Goal: Task Accomplishment & Management: Manage account settings

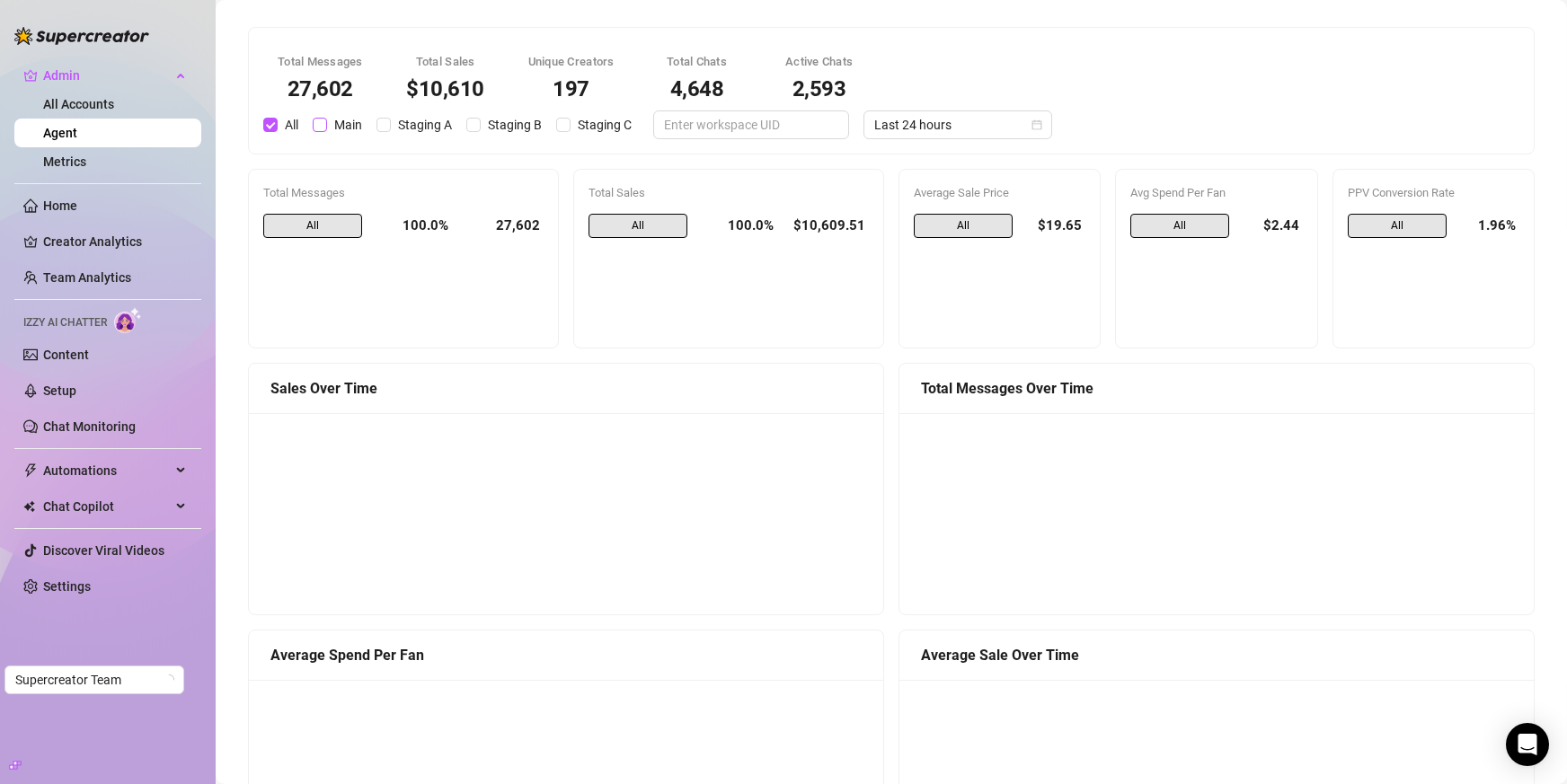
click at [338, 120] on span "Main" at bounding box center [348, 125] width 42 height 20
click at [327, 120] on input "Main" at bounding box center [320, 125] width 14 height 14
checkbox input "true"
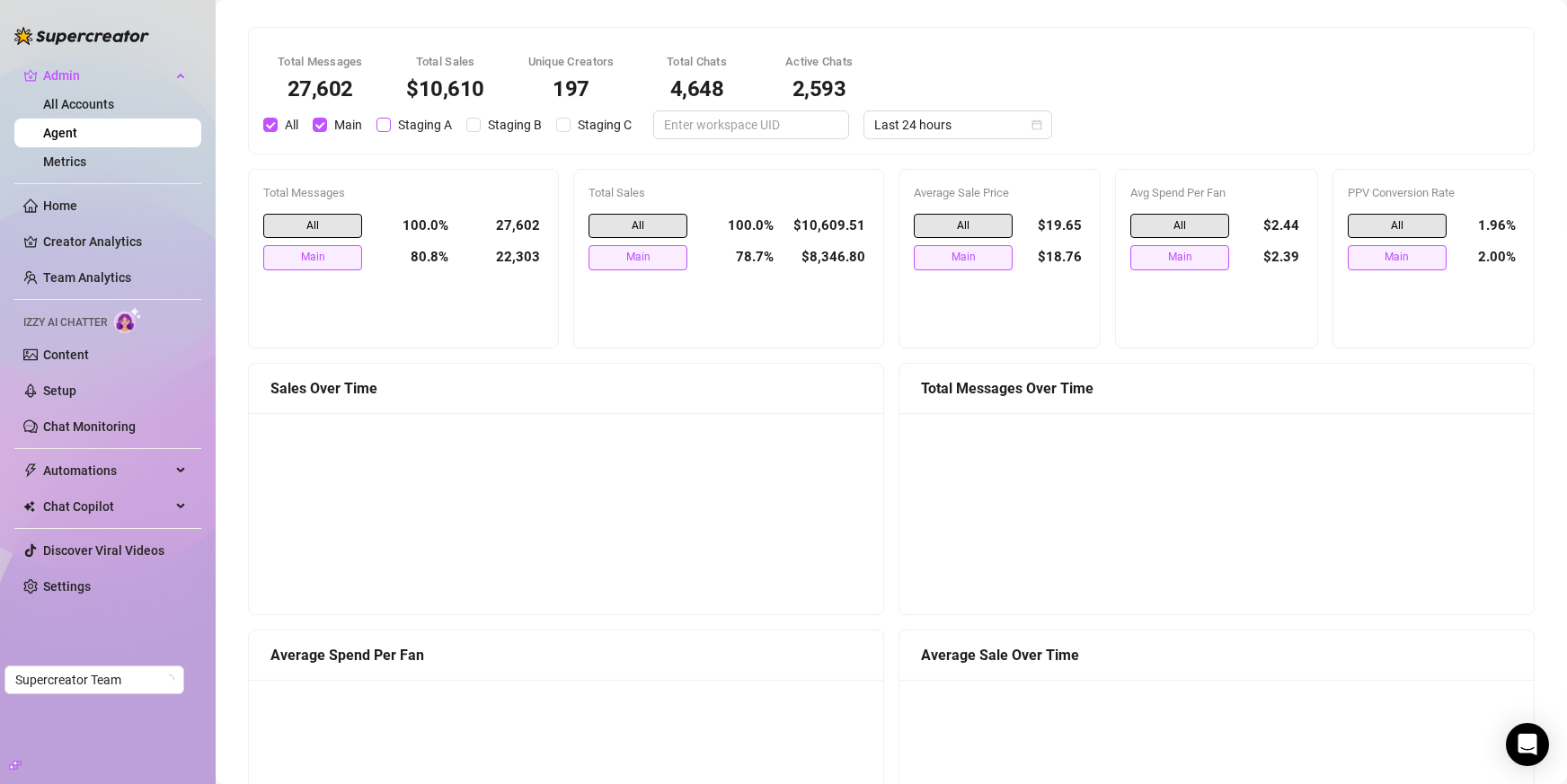
click at [408, 119] on span "Staging A" at bounding box center [425, 125] width 68 height 20
click at [391, 119] on input "Staging A" at bounding box center [384, 125] width 14 height 14
checkbox input "true"
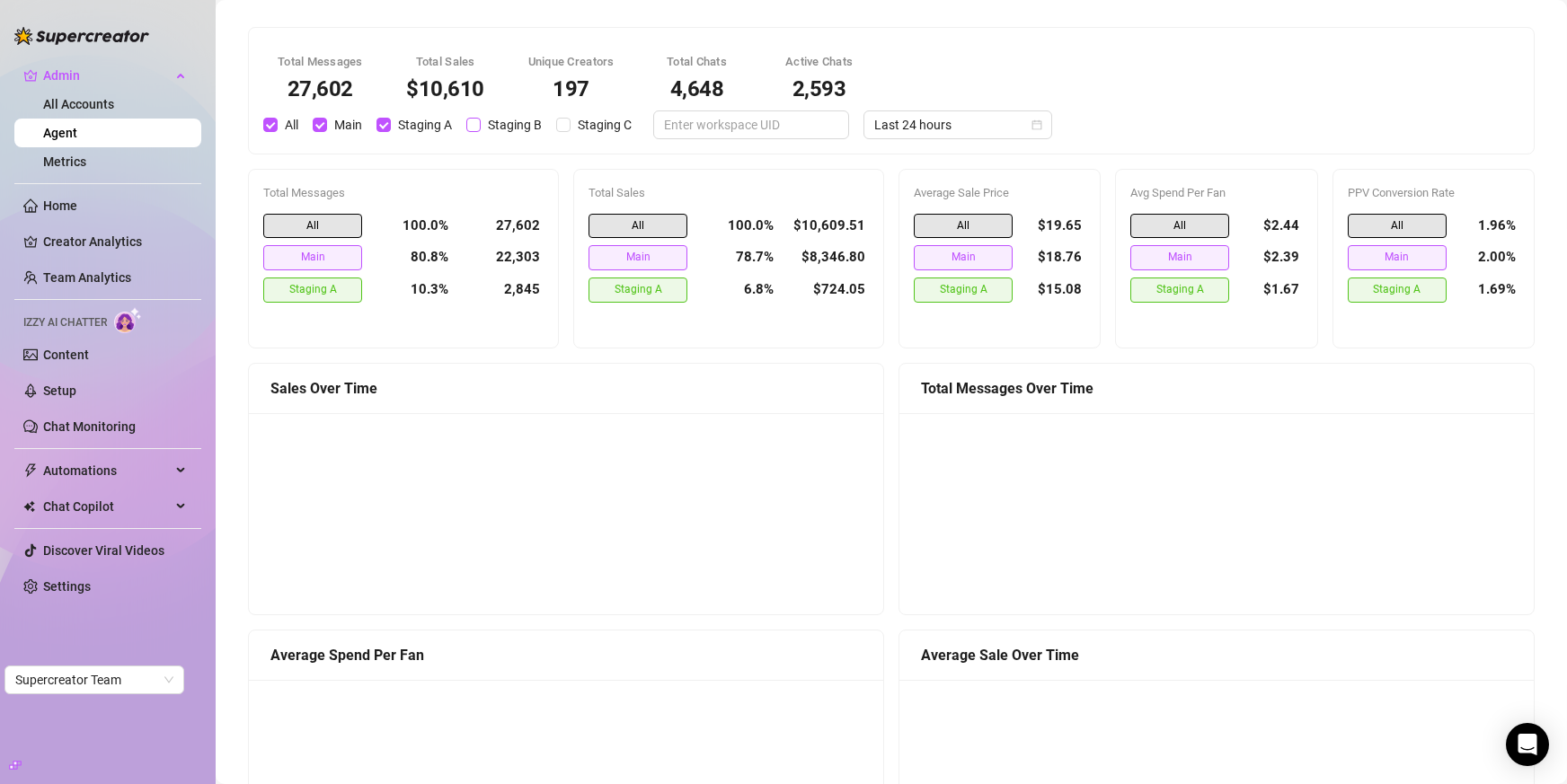
click at [479, 127] on input "Staging B" at bounding box center [474, 125] width 14 height 14
checkbox input "true"
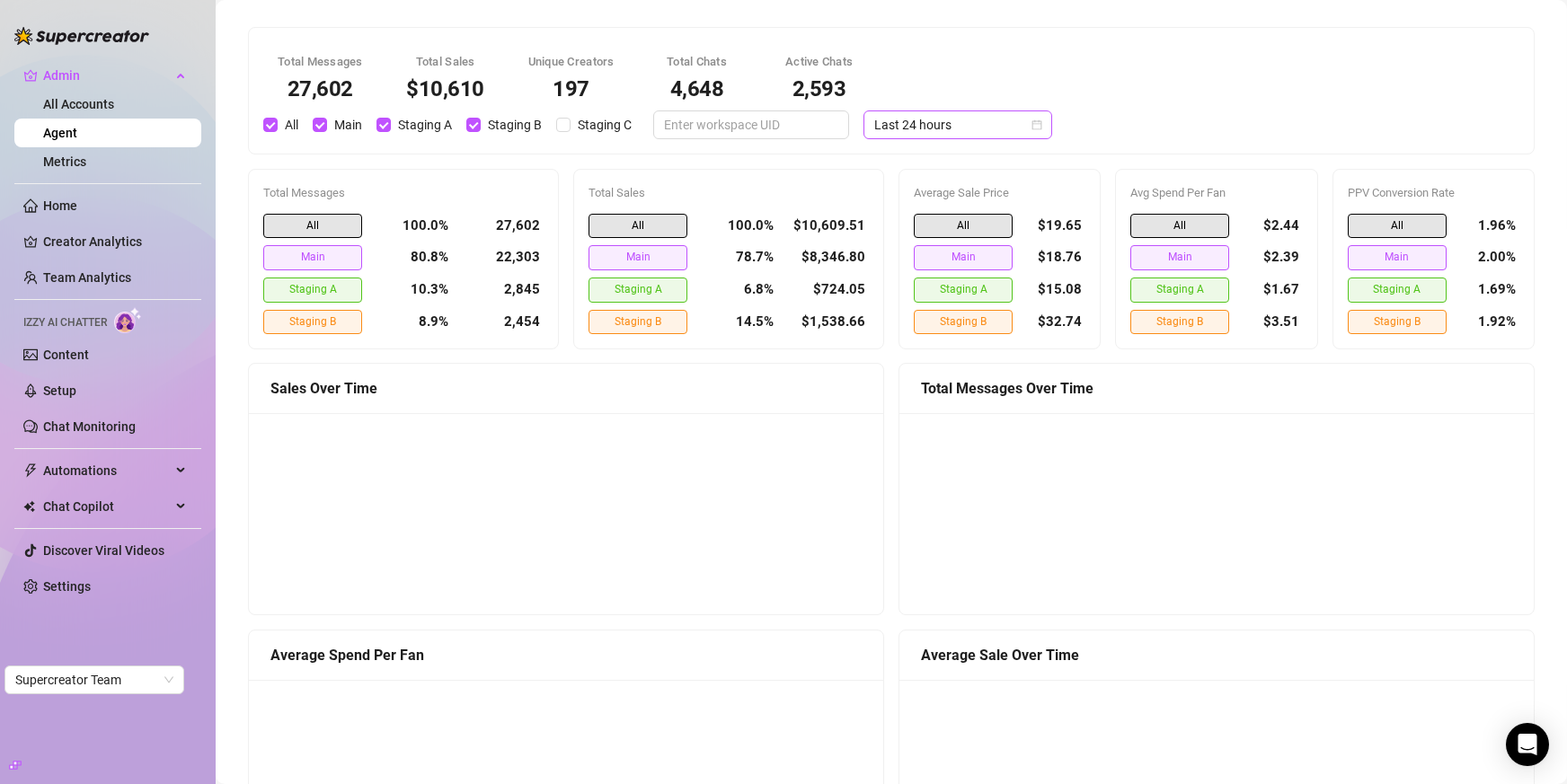
click at [874, 119] on span "Last 24 hours" at bounding box center [958, 125] width 167 height 27
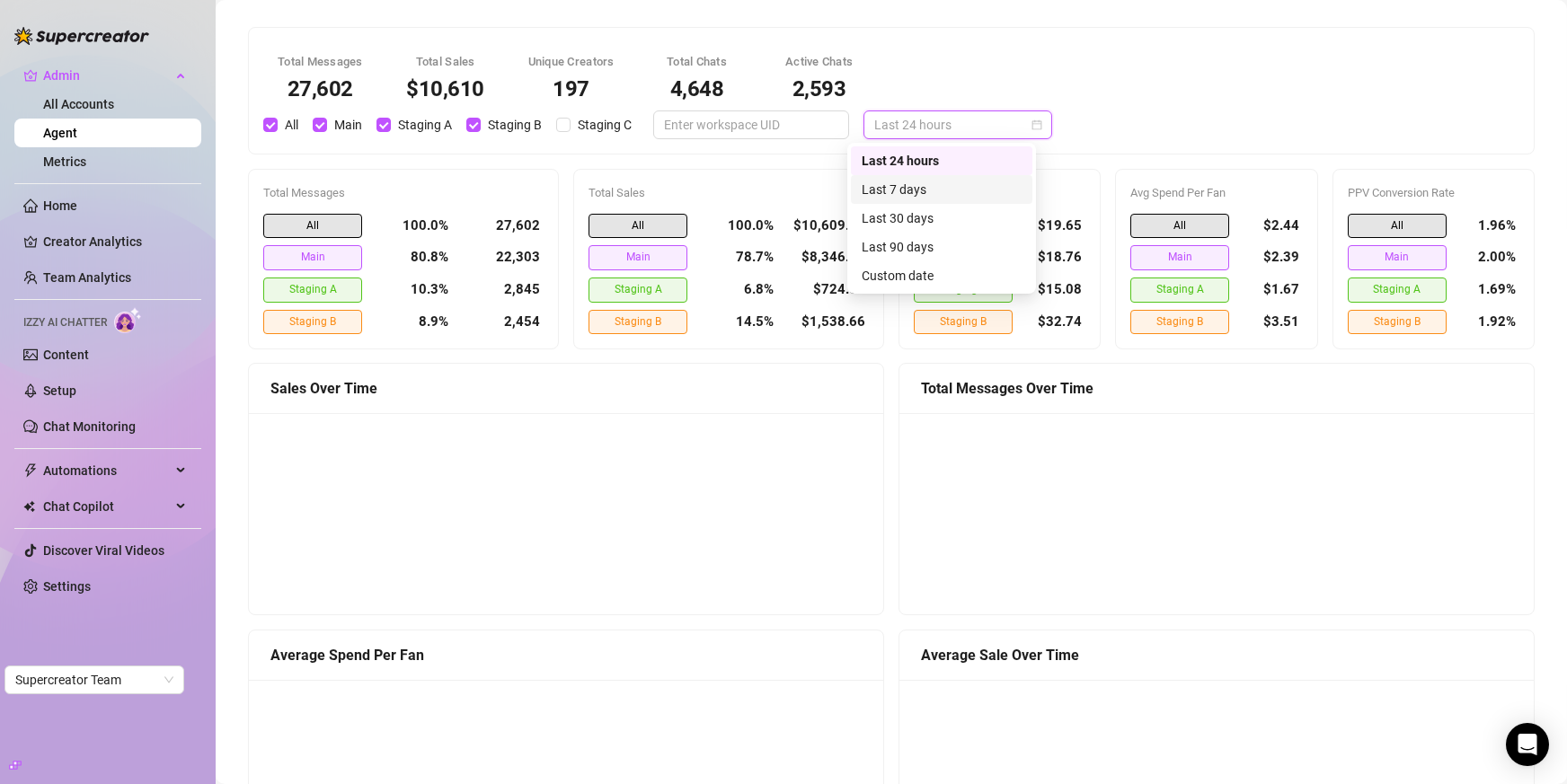
click at [890, 185] on div "Last 7 days" at bounding box center [942, 189] width 160 height 20
